Goal: Information Seeking & Learning: Learn about a topic

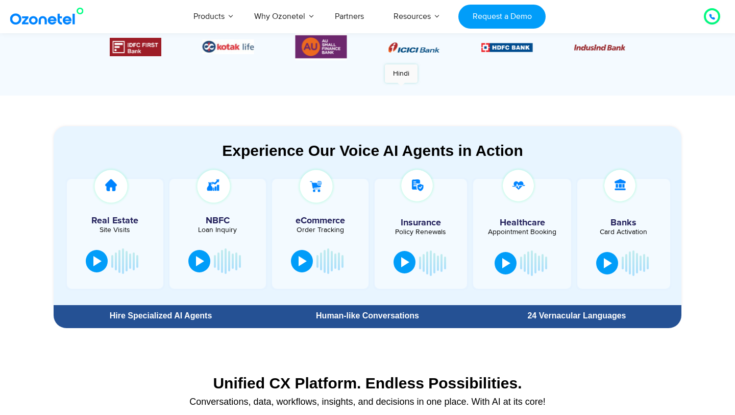
scroll to position [470, 0]
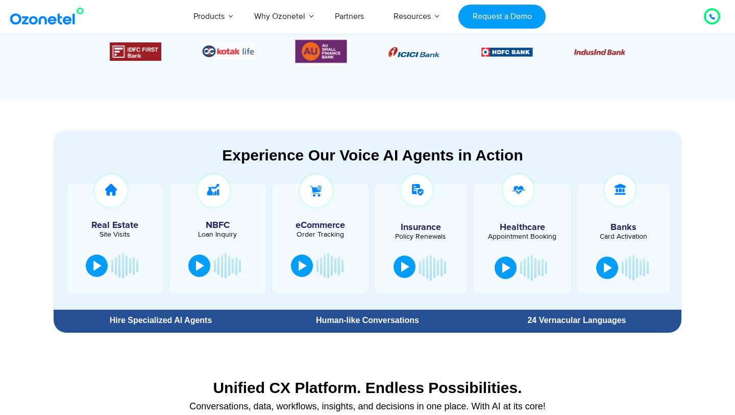
click at [402, 266] on div at bounding box center [405, 266] width 8 height 10
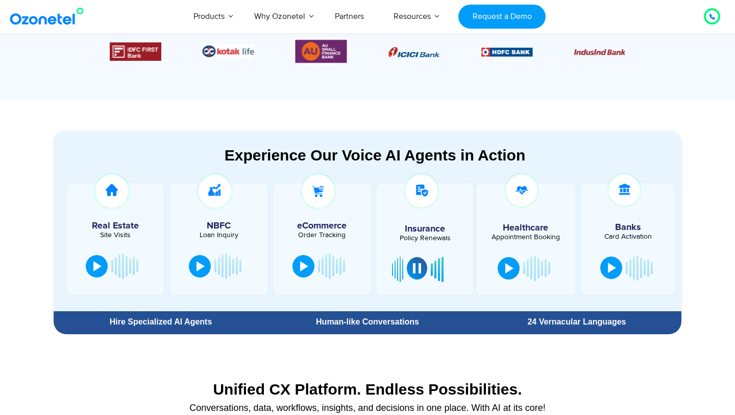
click at [421, 274] on button at bounding box center [417, 268] width 20 height 22
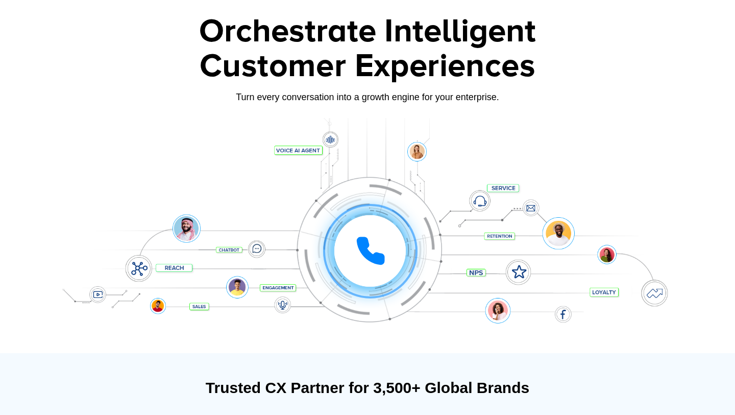
scroll to position [0, 0]
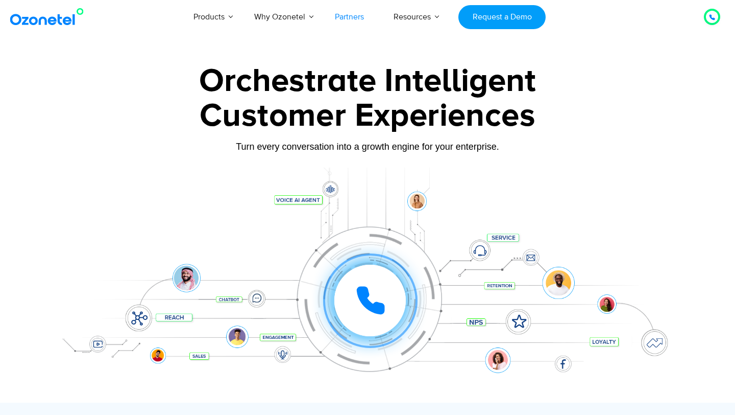
click at [337, 19] on link "Partners" at bounding box center [349, 17] width 59 height 34
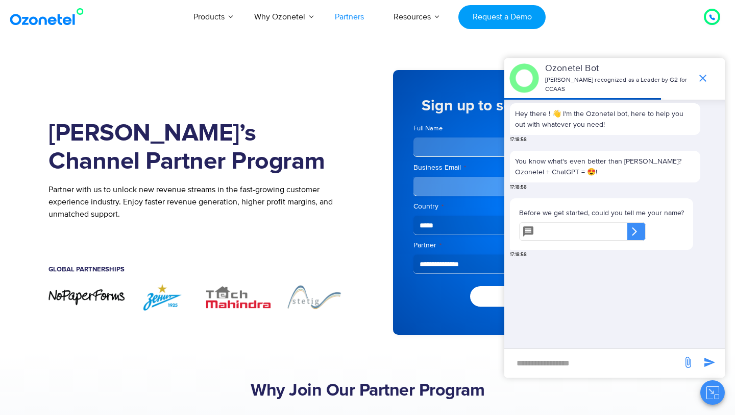
click at [215, 21] on link "Products" at bounding box center [209, 17] width 61 height 34
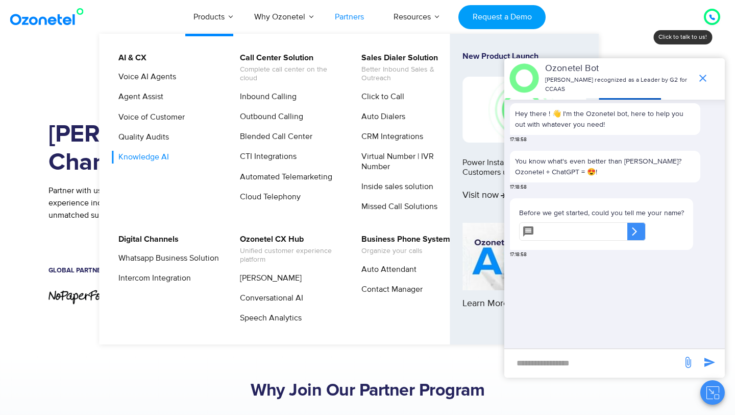
click at [142, 157] on link "Knowledge AI" at bounding box center [141, 157] width 59 height 13
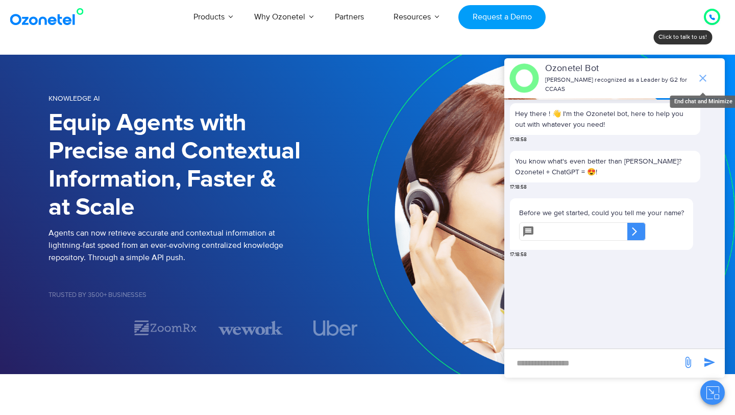
click at [704, 76] on icon "end chat or minimize" at bounding box center [702, 78] width 7 height 7
